Goal: Navigation & Orientation: Find specific page/section

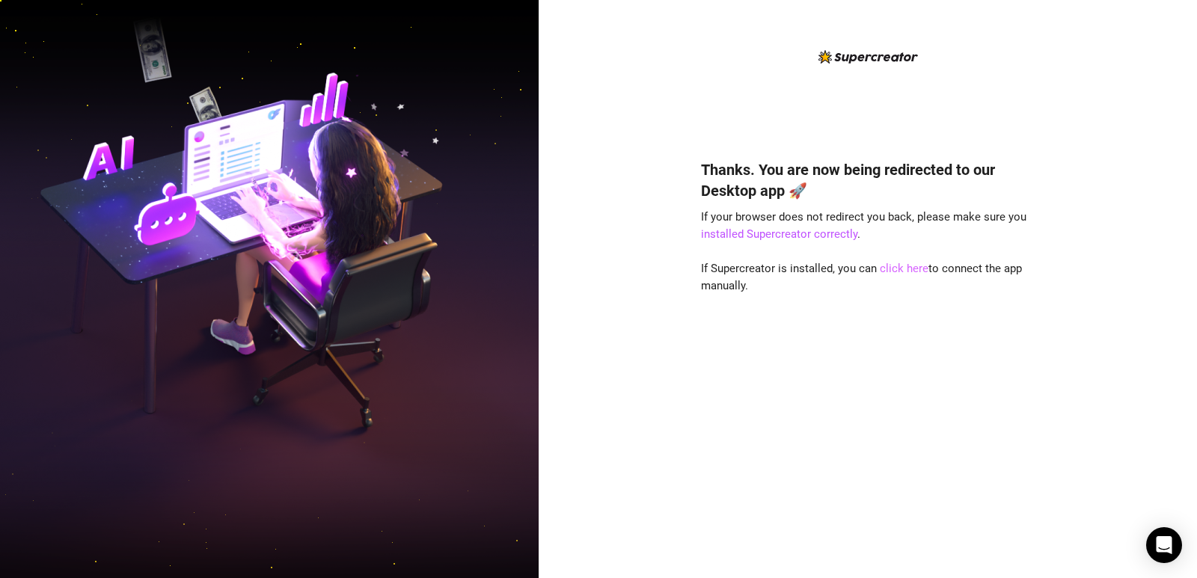
click at [906, 272] on link "click here" at bounding box center [904, 268] width 49 height 13
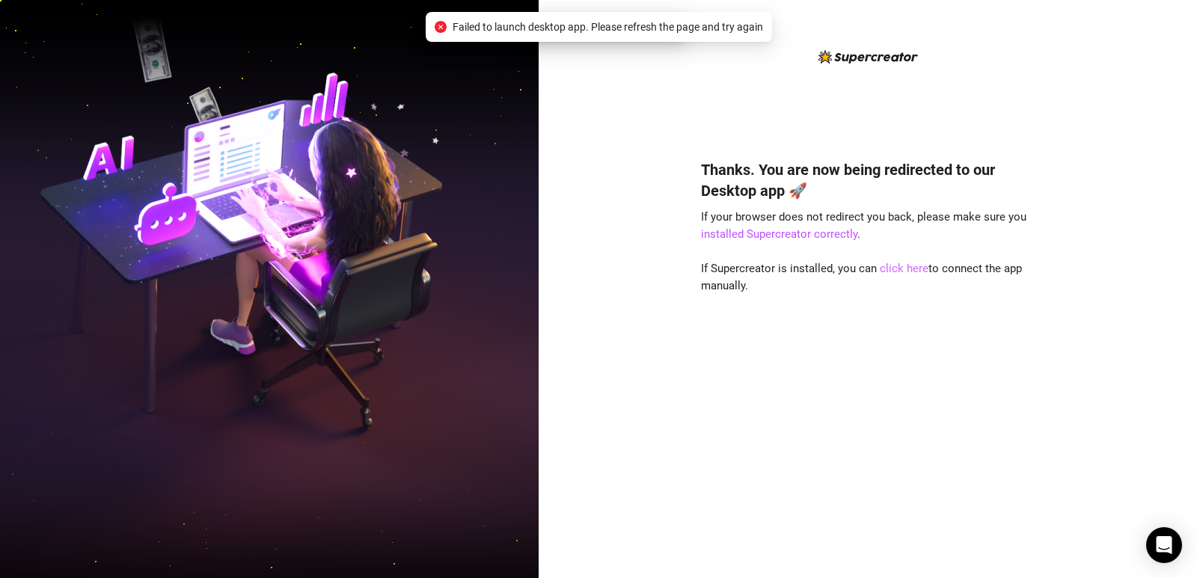
click at [903, 271] on link "click here" at bounding box center [904, 268] width 49 height 13
click at [902, 272] on link "click here" at bounding box center [904, 268] width 49 height 13
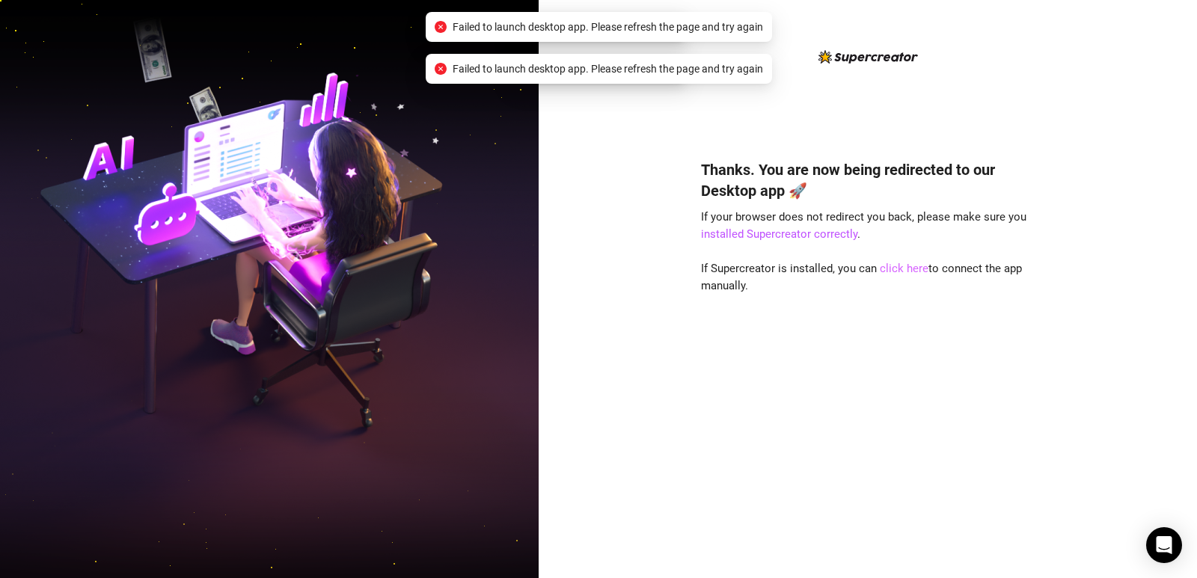
click at [902, 272] on link "click here" at bounding box center [904, 268] width 49 height 13
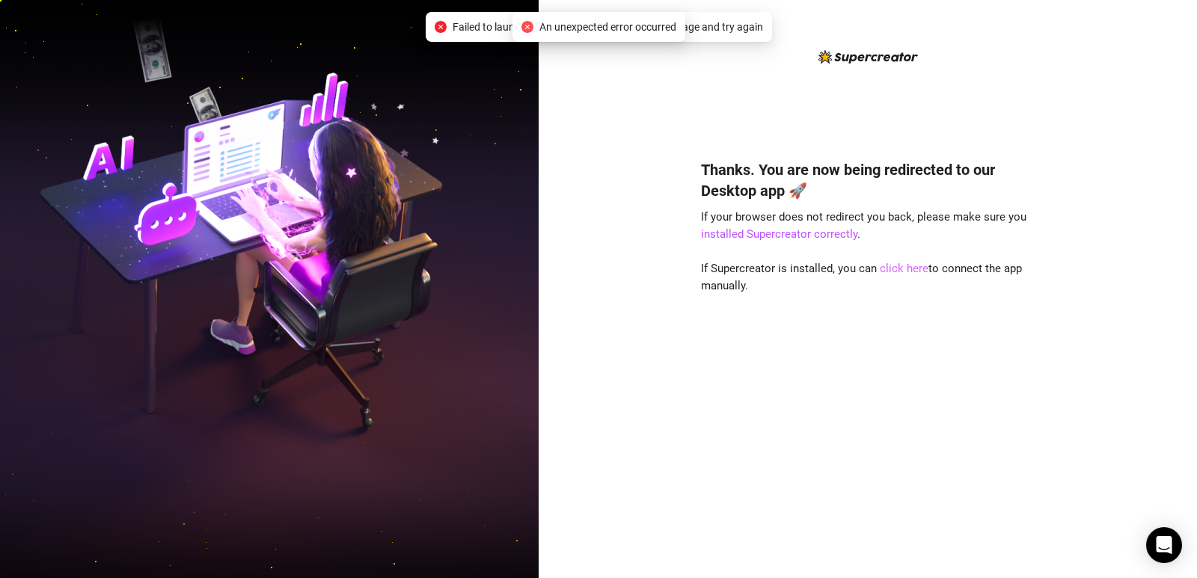
click at [888, 266] on link "click here" at bounding box center [904, 268] width 49 height 13
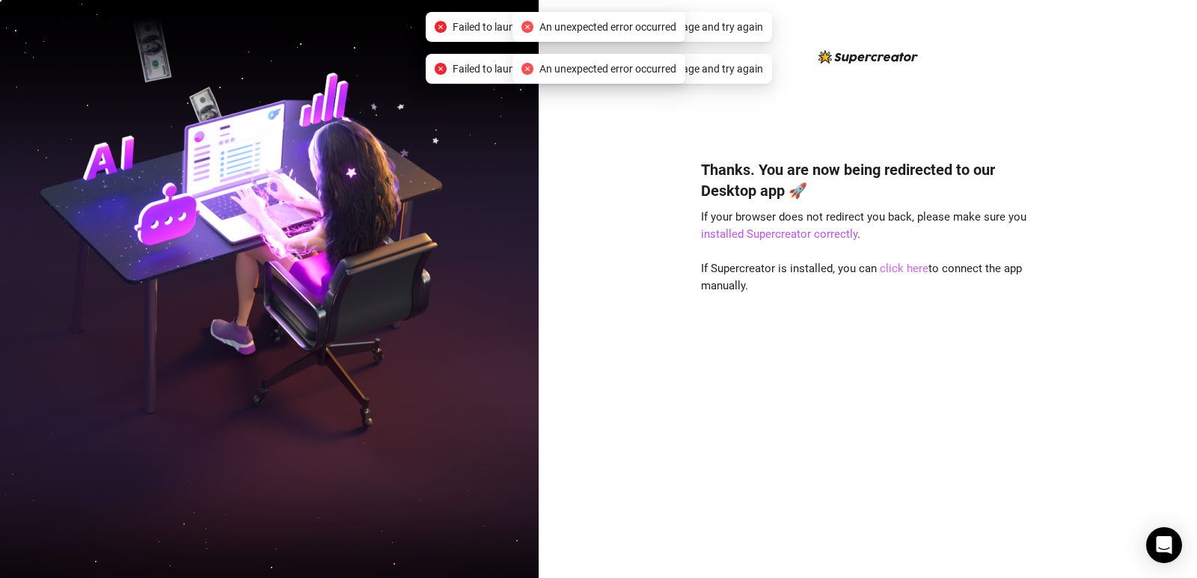
click at [888, 266] on link "click here" at bounding box center [904, 268] width 49 height 13
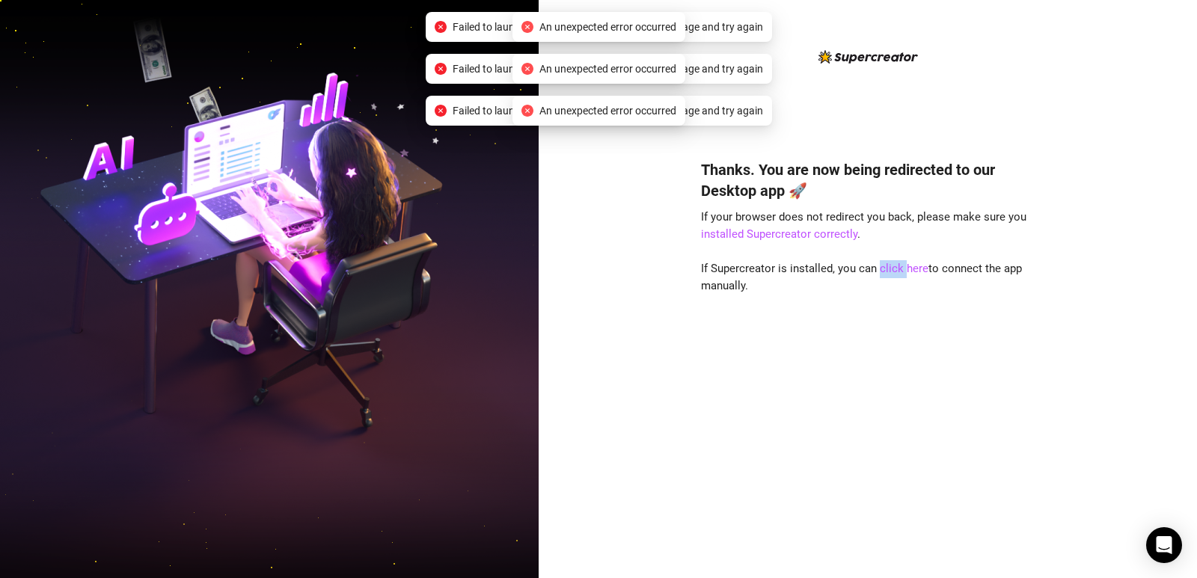
drag, startPoint x: 893, startPoint y: 266, endPoint x: 994, endPoint y: 317, distance: 112.1
click at [895, 268] on link "click here" at bounding box center [904, 268] width 49 height 13
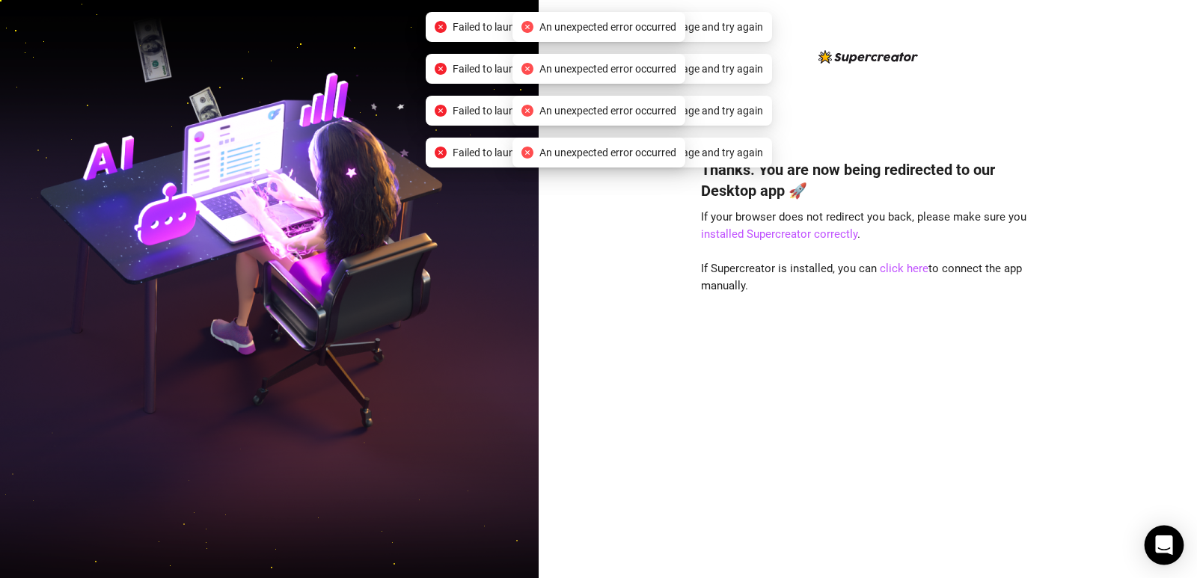
click at [1167, 544] on icon "Open Intercom Messenger" at bounding box center [1163, 545] width 17 height 19
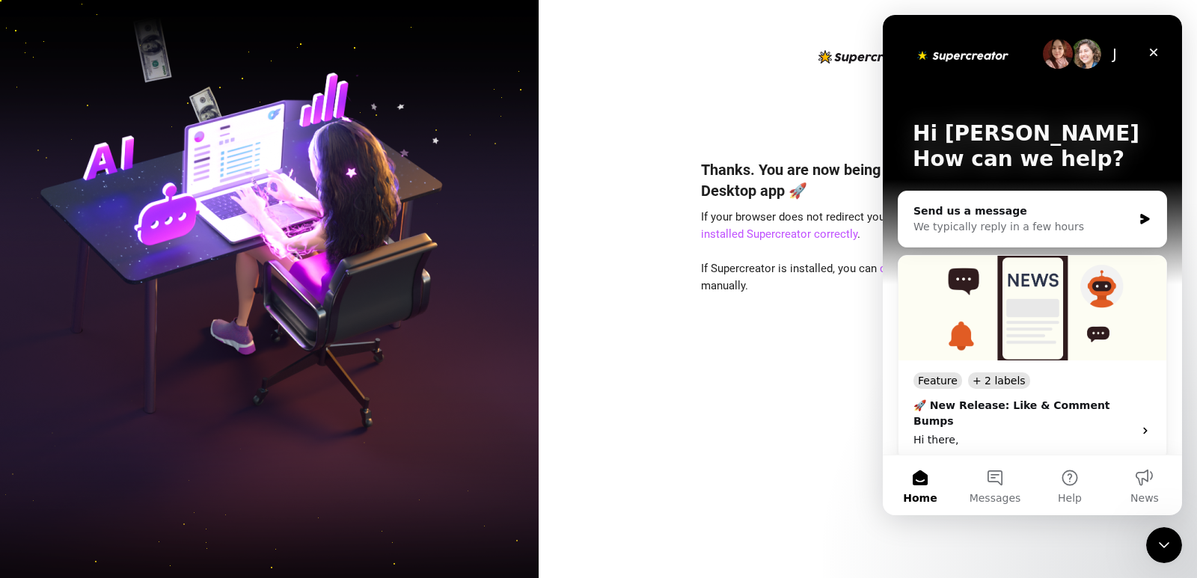
scroll to position [75, 0]
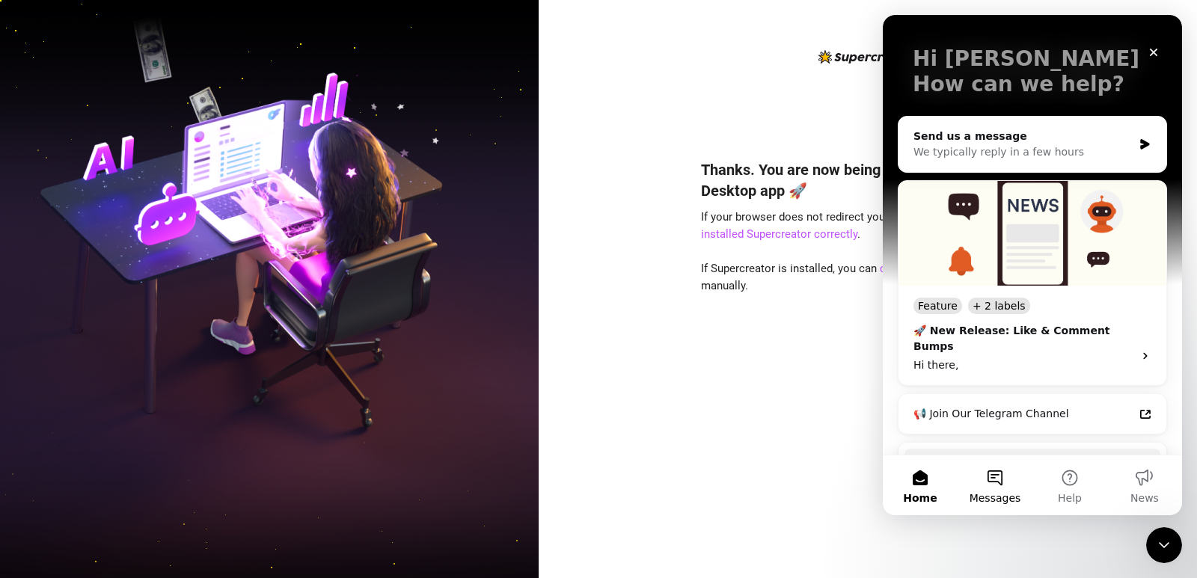
click at [1009, 496] on span "Messages" at bounding box center [996, 498] width 52 height 10
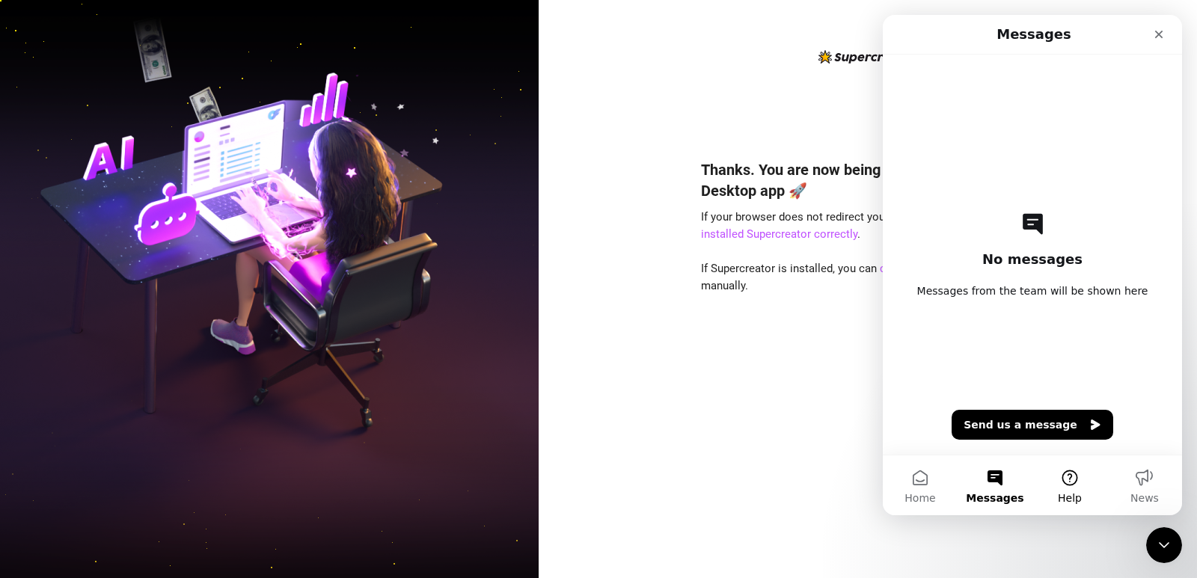
click at [1066, 493] on span "Help" at bounding box center [1070, 498] width 24 height 10
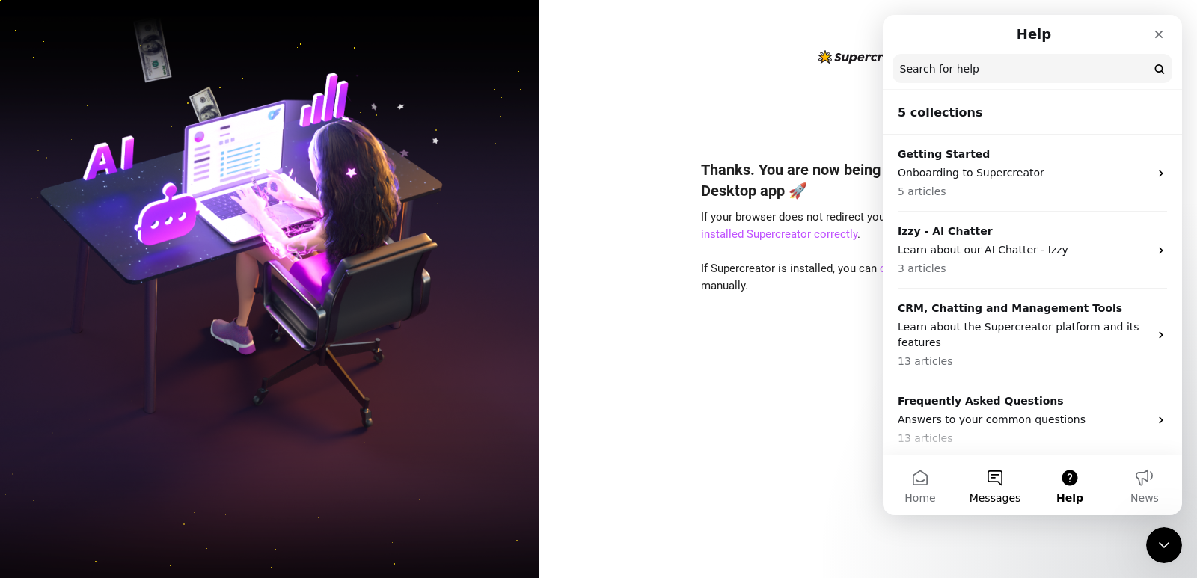
click at [992, 493] on span "Messages" at bounding box center [996, 498] width 52 height 10
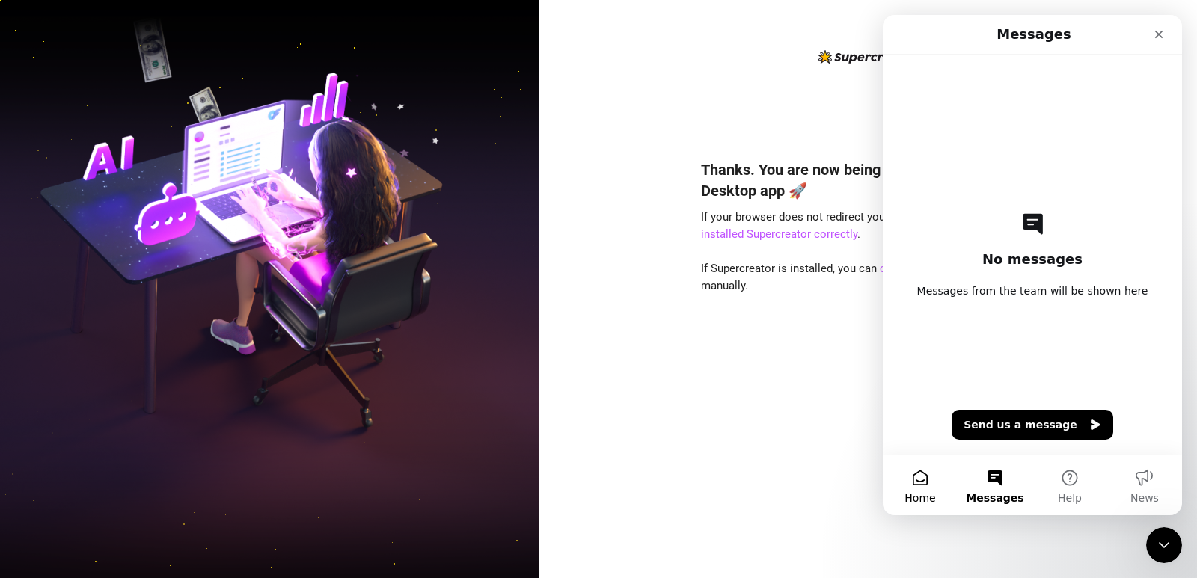
click at [911, 486] on button "Home" at bounding box center [920, 486] width 75 height 60
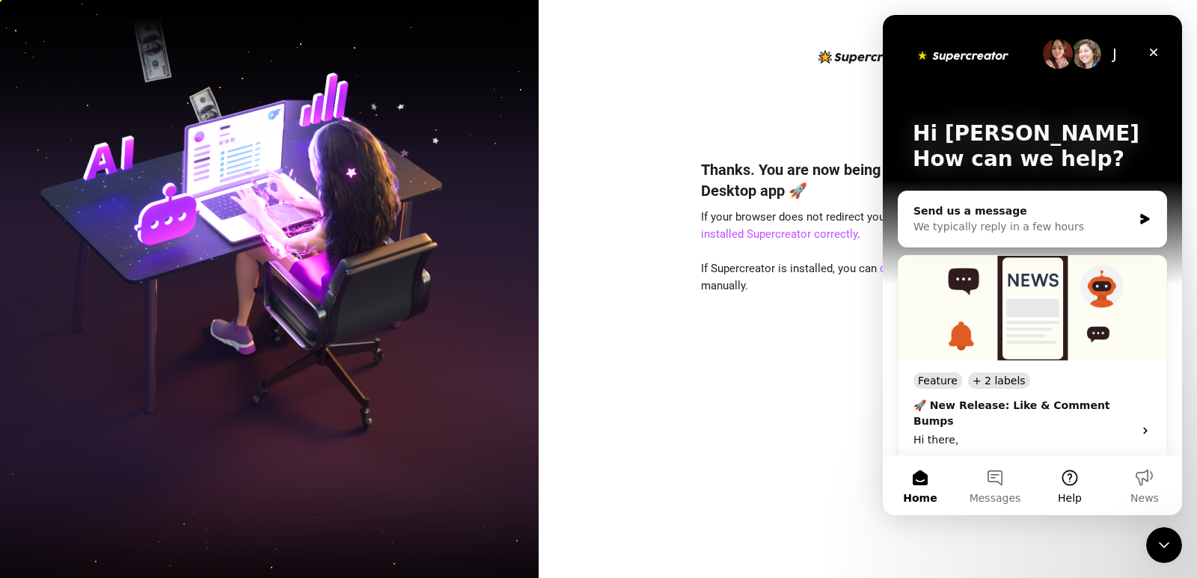
click at [1070, 479] on button "Help" at bounding box center [1070, 486] width 75 height 60
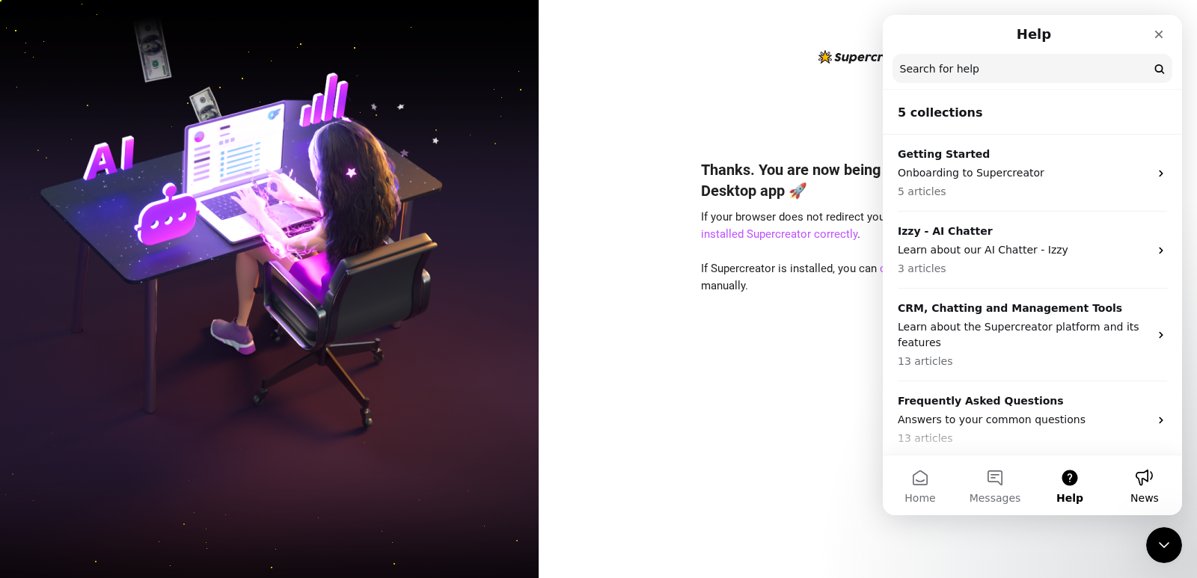
click at [1132, 474] on button "News" at bounding box center [1144, 486] width 75 height 60
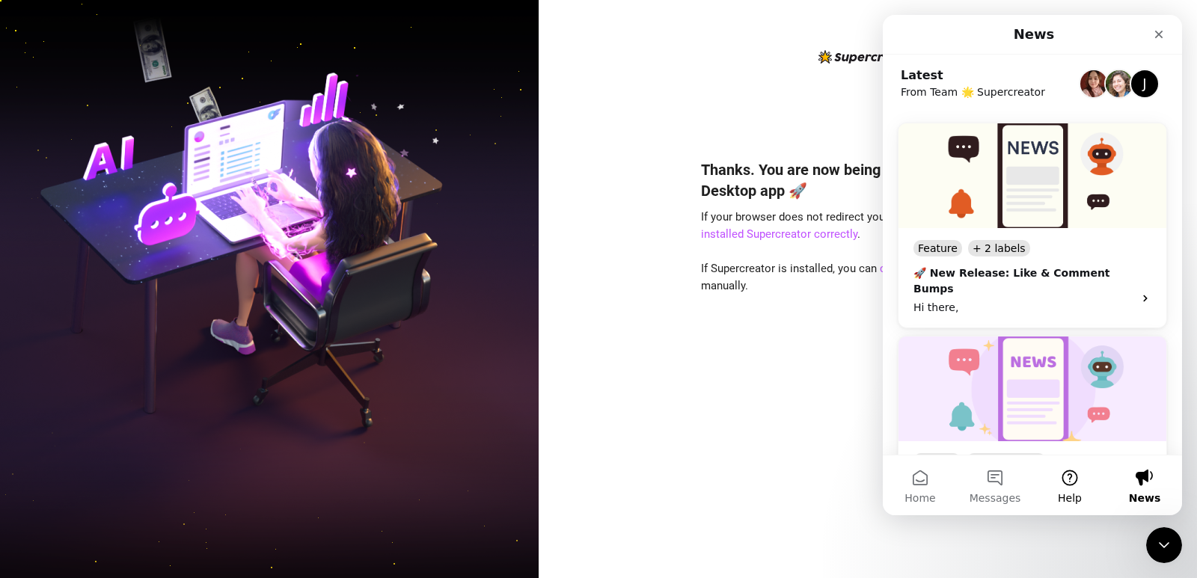
click at [1068, 484] on button "Help" at bounding box center [1070, 486] width 75 height 60
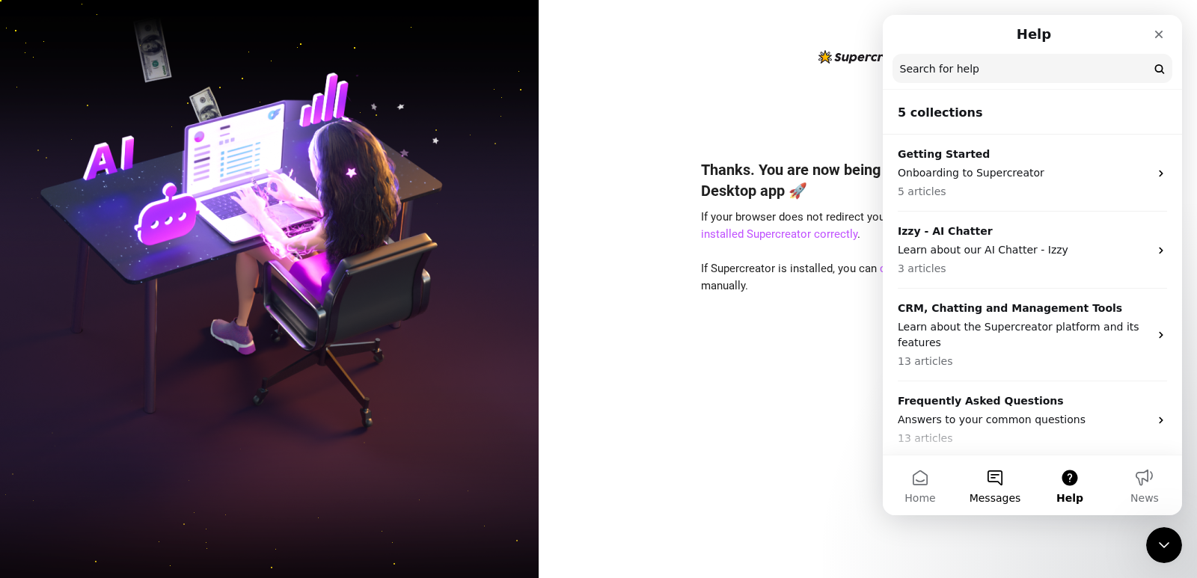
click at [1010, 481] on button "Messages" at bounding box center [995, 486] width 75 height 60
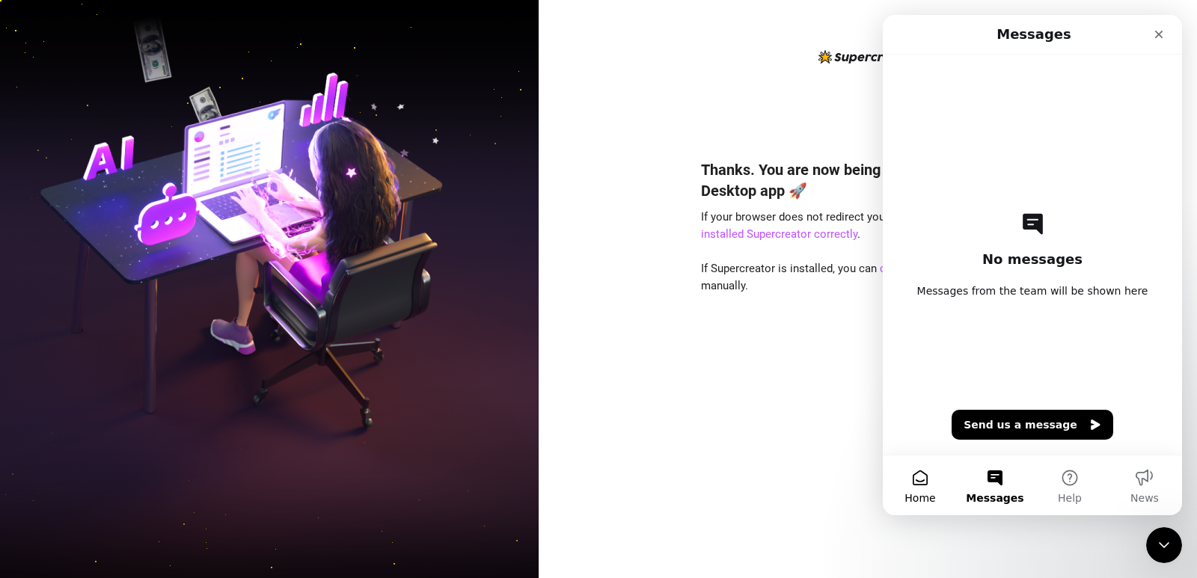
click at [890, 483] on button "Home" at bounding box center [920, 486] width 75 height 60
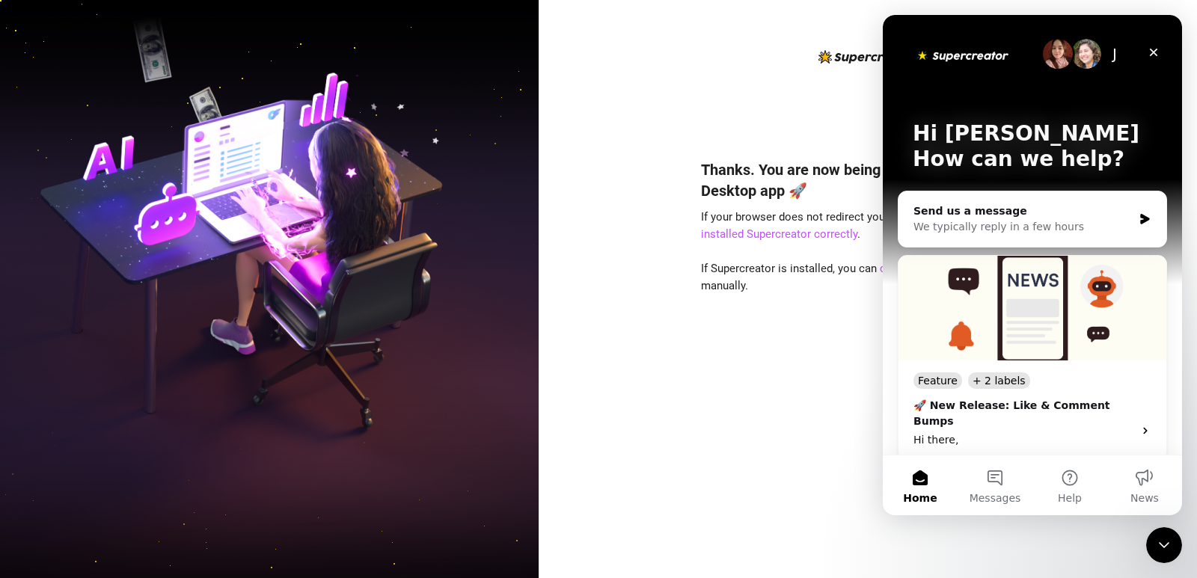
drag, startPoint x: 908, startPoint y: 483, endPoint x: 1731, endPoint y: 491, distance: 823.2
click at [908, 483] on button "Home" at bounding box center [920, 486] width 75 height 60
click at [829, 471] on div "Thanks. You are now being redirected to our Desktop app 🚀 If your browser does …" at bounding box center [868, 346] width 334 height 415
drag, startPoint x: 1164, startPoint y: 543, endPoint x: 1146, endPoint y: 543, distance: 18.7
click at [1161, 543] on icon "Close Intercom Messenger" at bounding box center [1162, 543] width 18 height 18
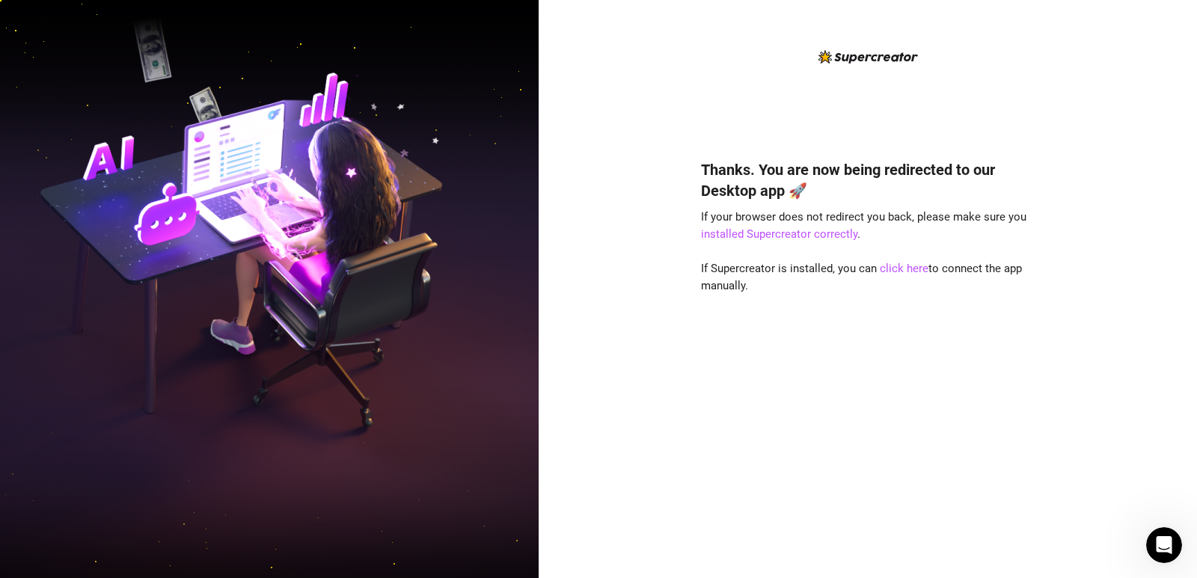
scroll to position [0, 0]
click at [1183, 320] on div "Thanks. You are now being redirected to our Desktop app 🚀 If your browser does …" at bounding box center [868, 289] width 659 height 578
click at [1132, 322] on div "Thanks. You are now being redirected to our Desktop app 🚀 If your browser does …" at bounding box center [868, 289] width 659 height 578
